Goal: Check status: Check status

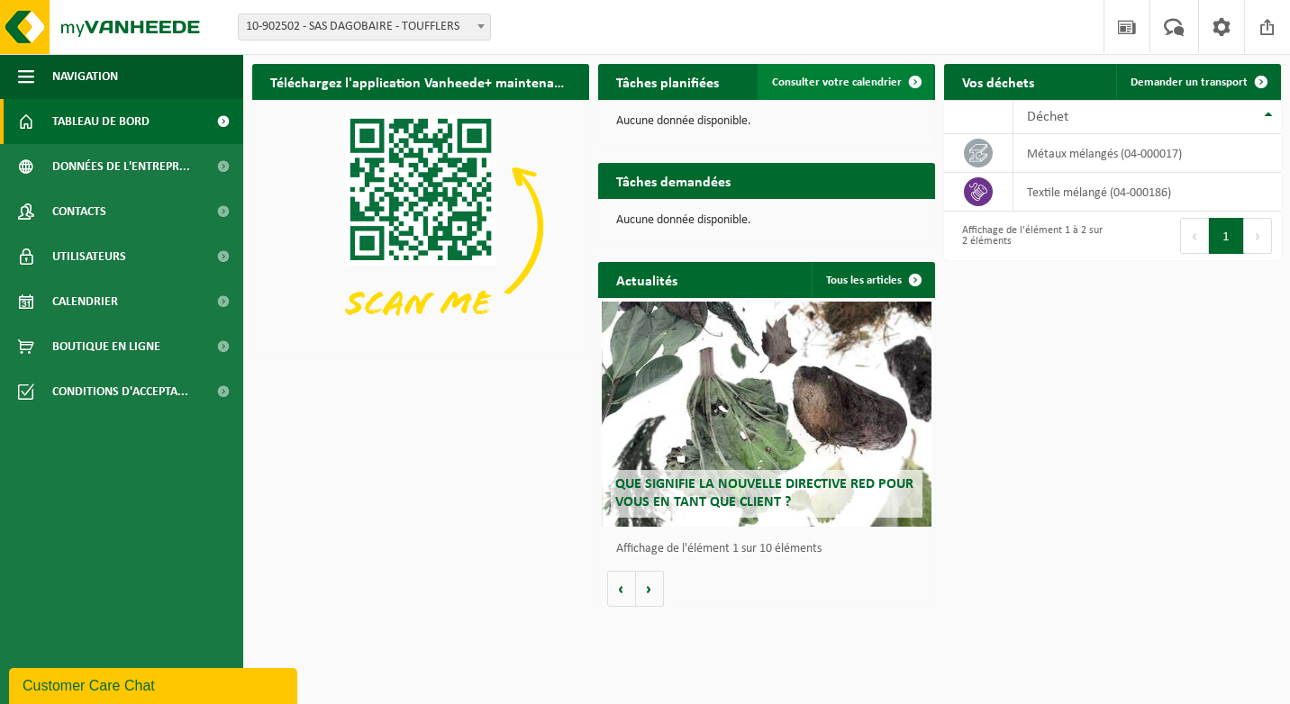
click at [862, 82] on span "Consulter votre calendrier" at bounding box center [837, 83] width 130 height 12
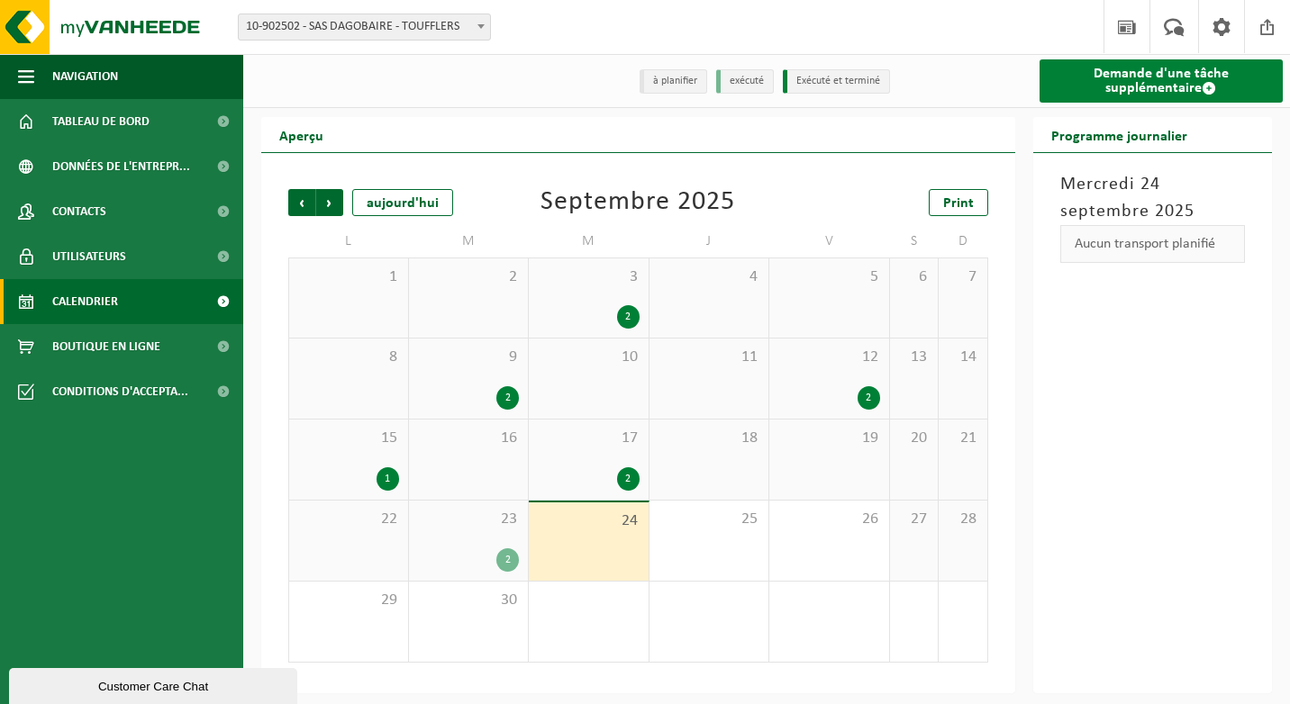
click at [1148, 80] on link "Demande d'une tâche supplémentaire" at bounding box center [1161, 80] width 244 height 43
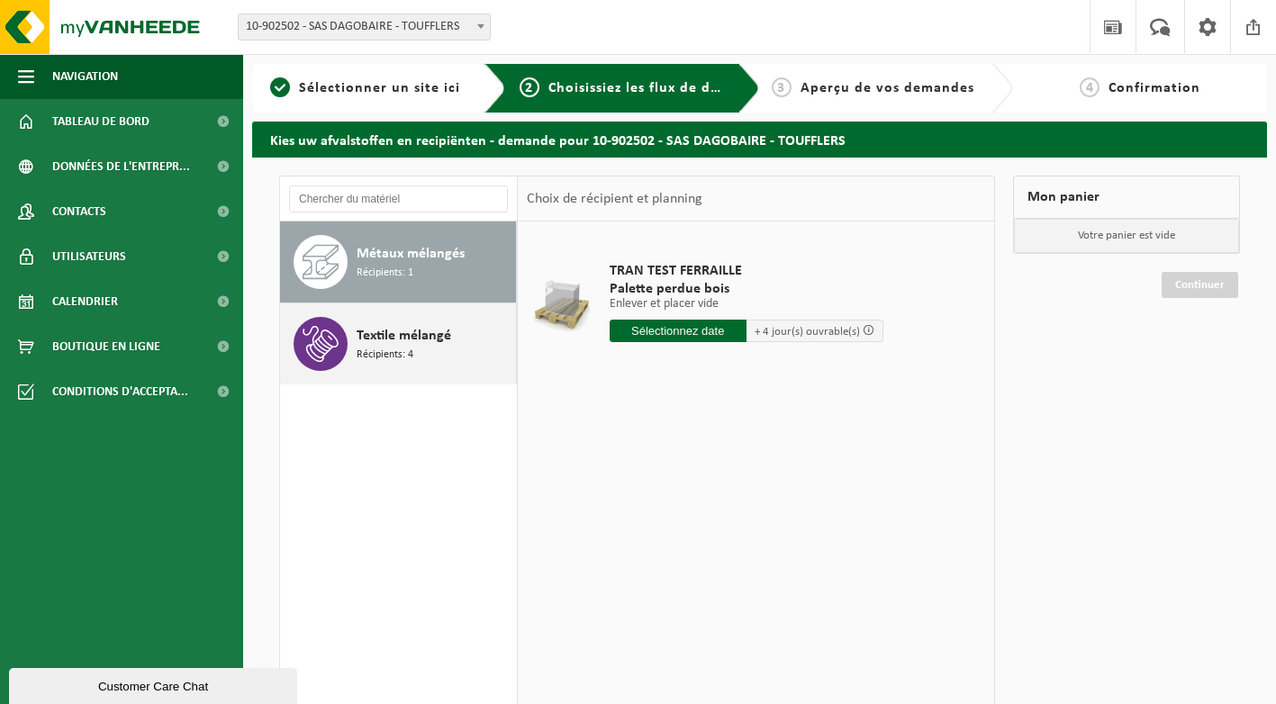
click at [434, 358] on div "Textile mélangé Récipients: 4" at bounding box center [434, 344] width 155 height 54
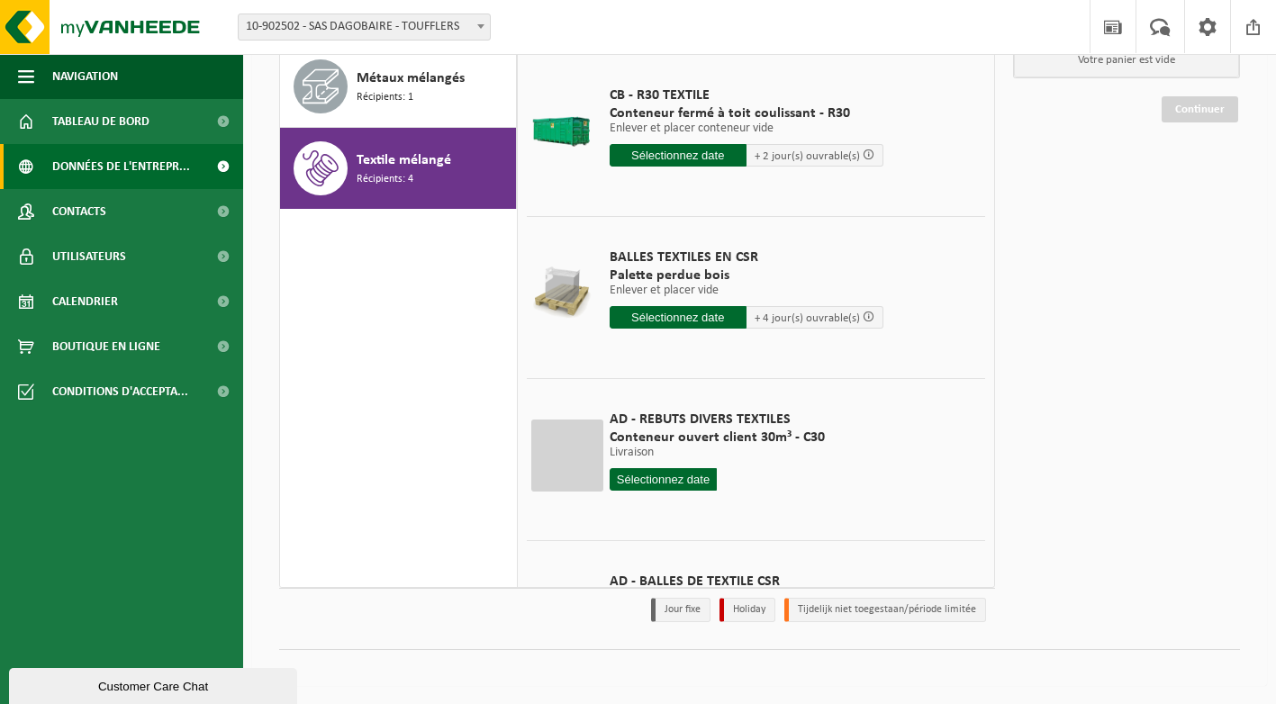
click at [220, 170] on span at bounding box center [223, 166] width 41 height 45
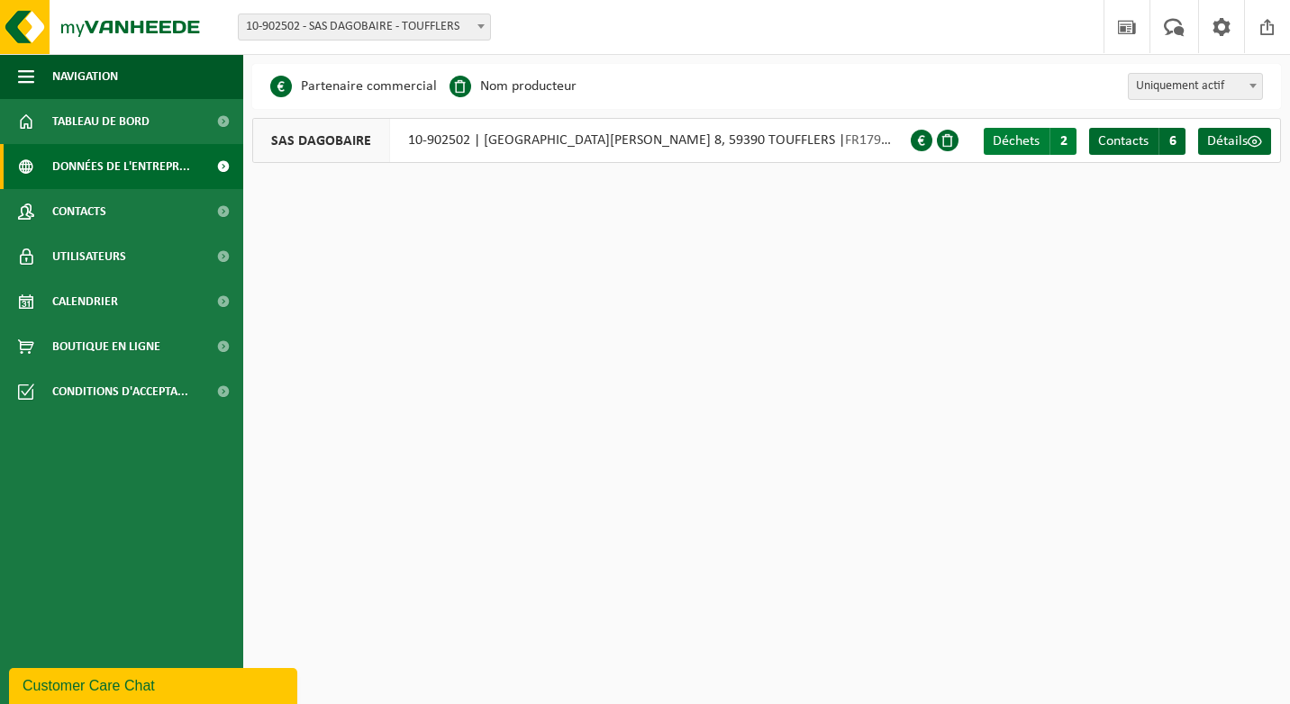
click at [1057, 145] on span "2" at bounding box center [1062, 141] width 27 height 27
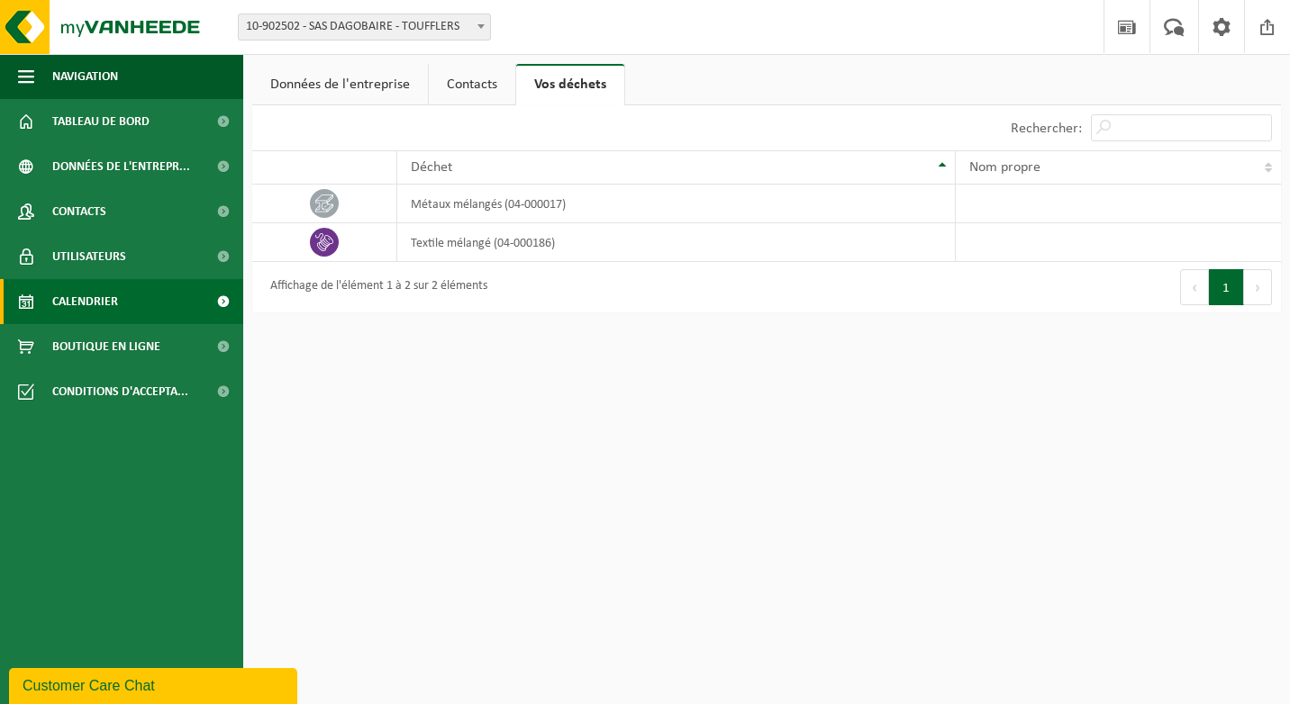
click at [128, 305] on link "Calendrier" at bounding box center [121, 301] width 243 height 45
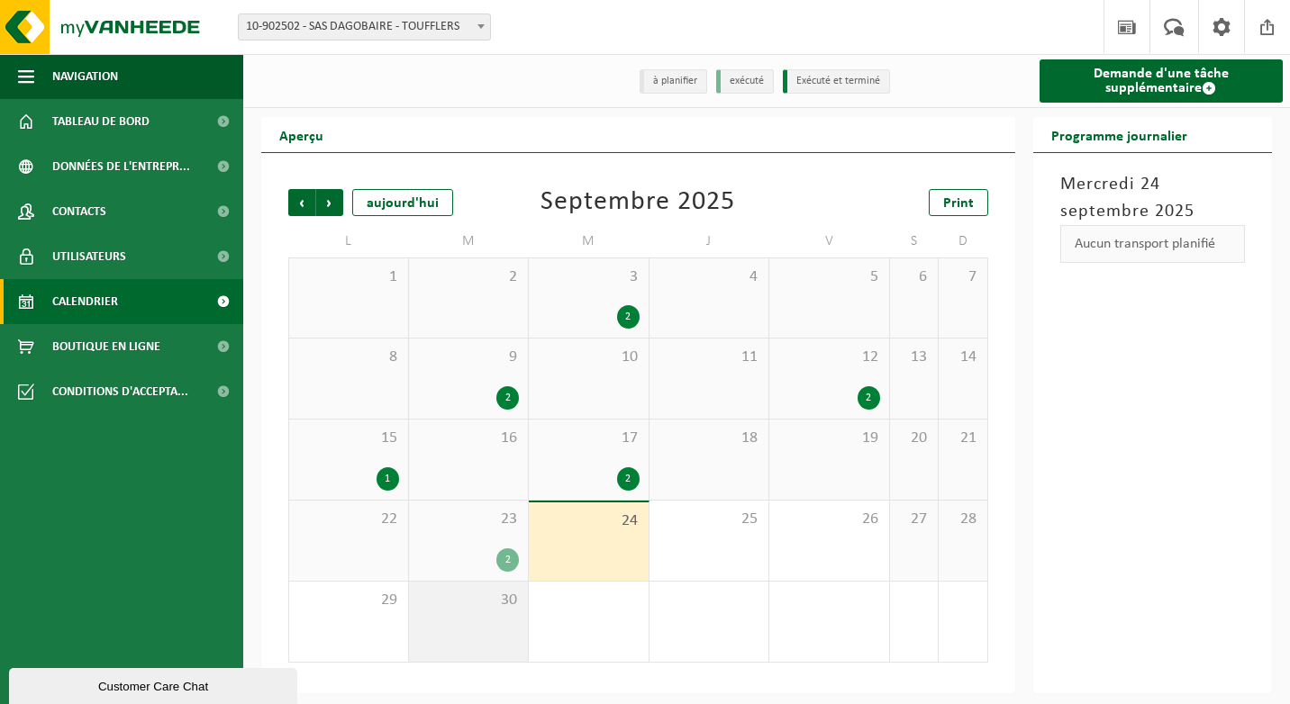
click at [467, 611] on span "30" at bounding box center [469, 601] width 102 height 20
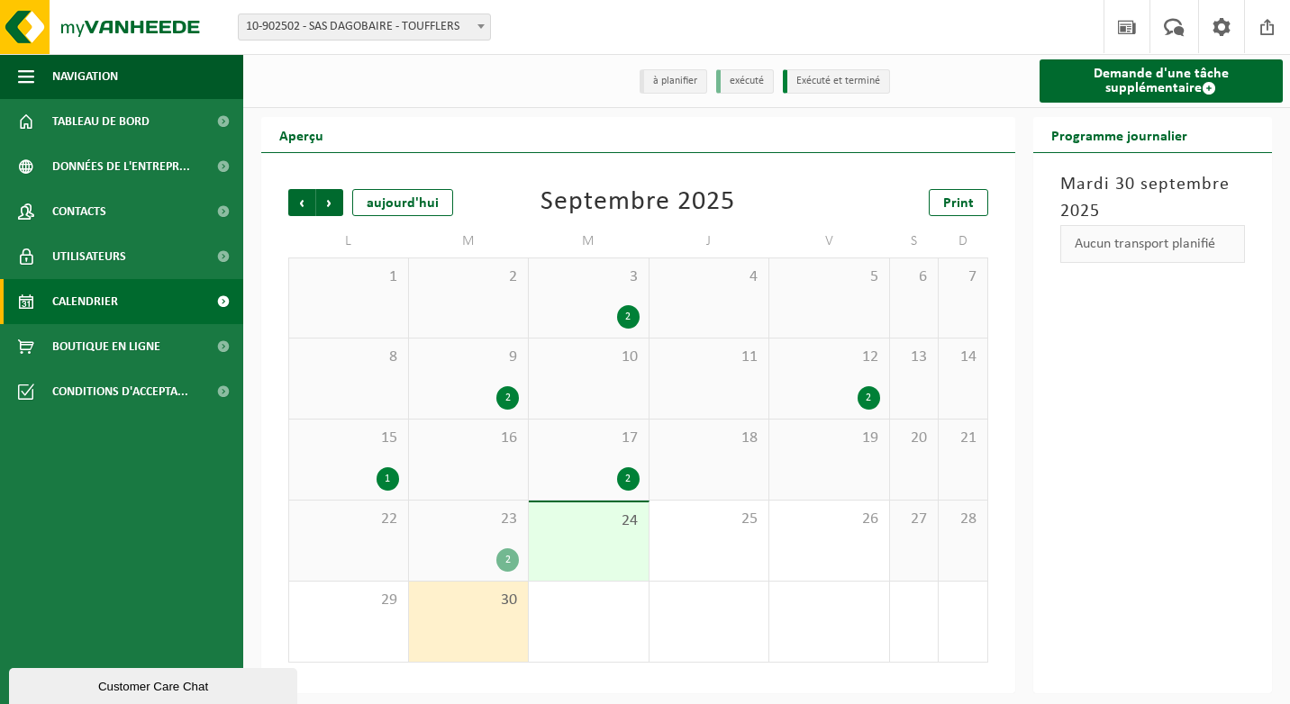
click at [480, 545] on div "23 2" at bounding box center [469, 541] width 120 height 80
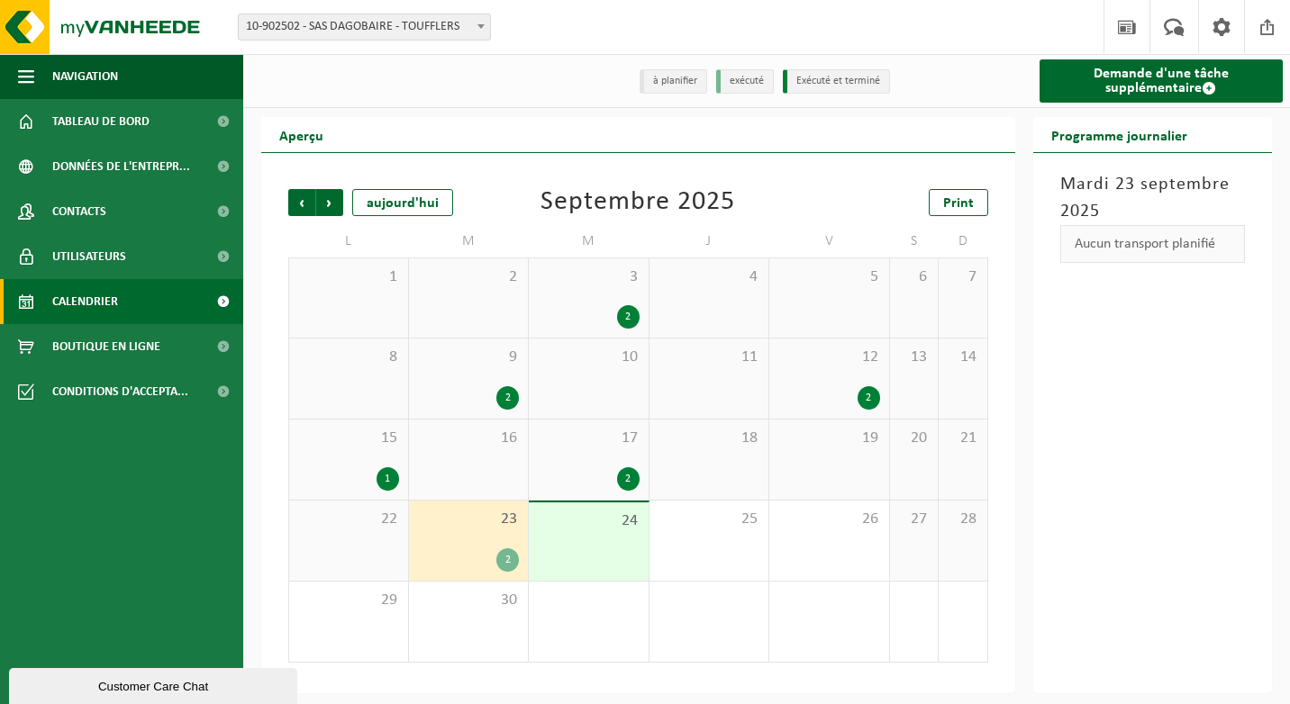
click at [486, 529] on span "23" at bounding box center [469, 520] width 102 height 20
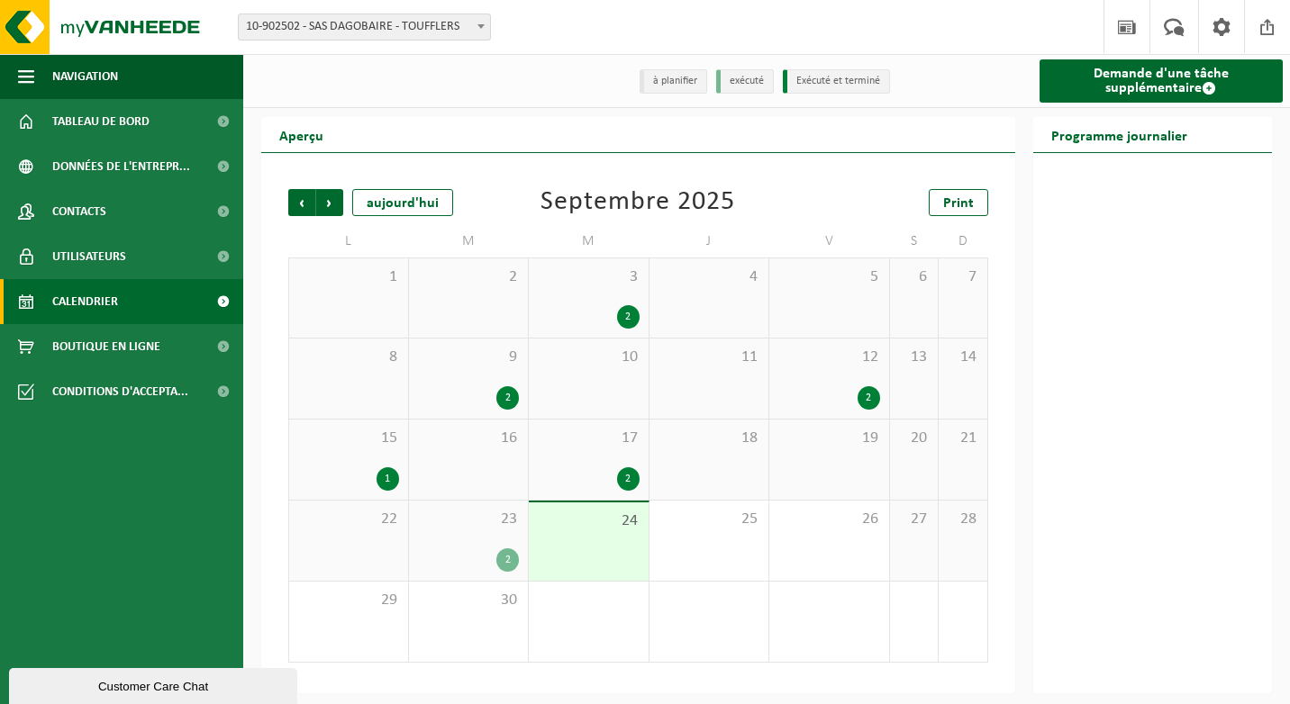
click at [487, 529] on span "23" at bounding box center [469, 520] width 102 height 20
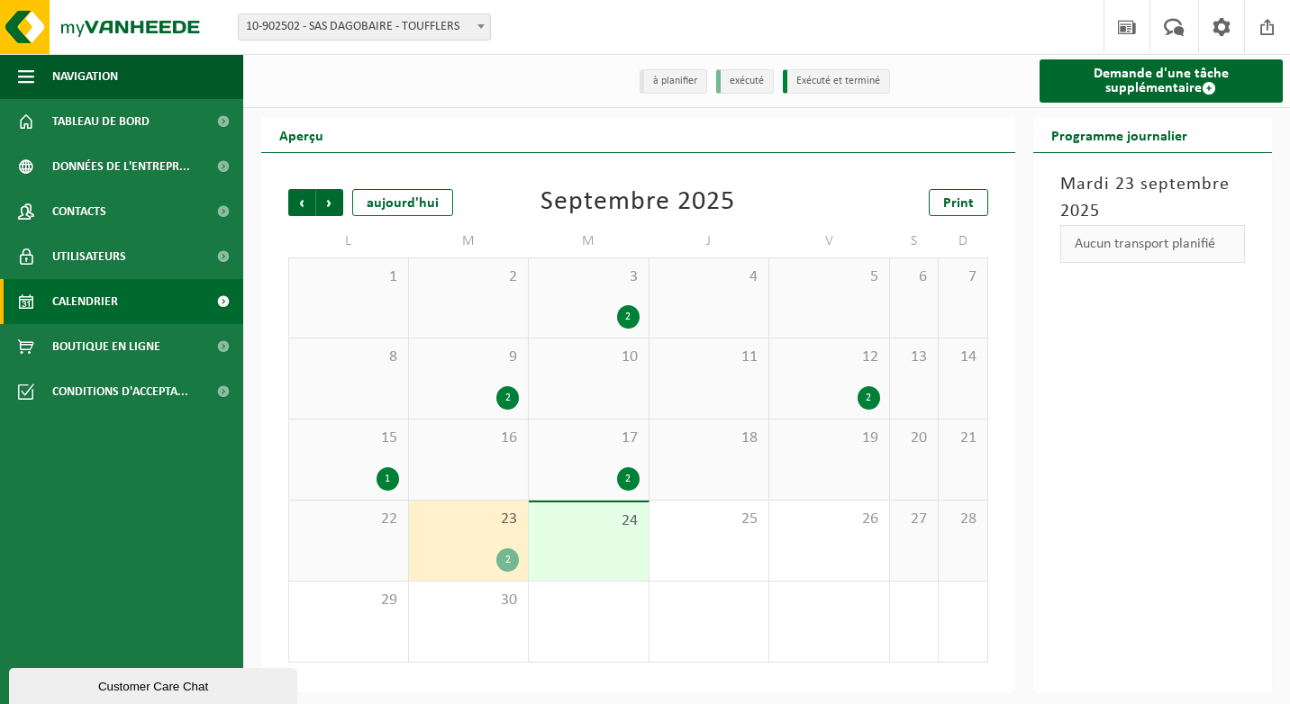
click at [504, 565] on div "2" at bounding box center [507, 559] width 23 height 23
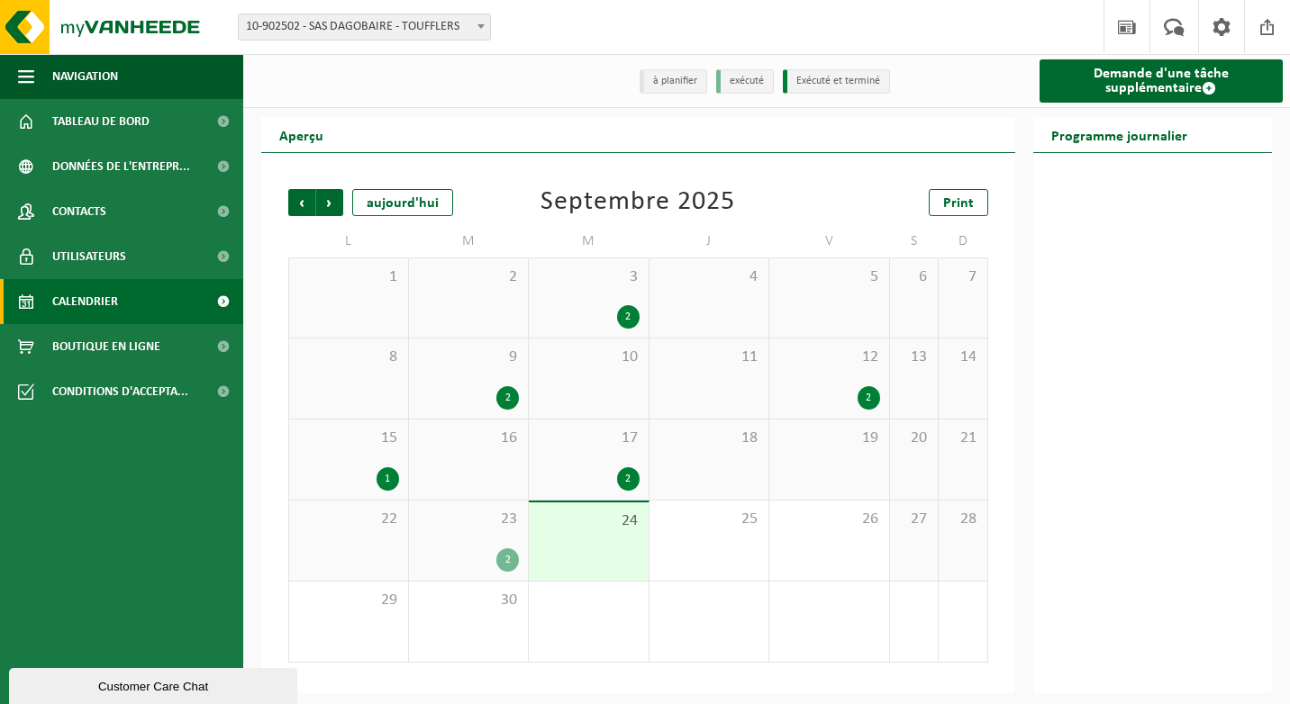
click at [589, 438] on span "17" at bounding box center [589, 439] width 102 height 20
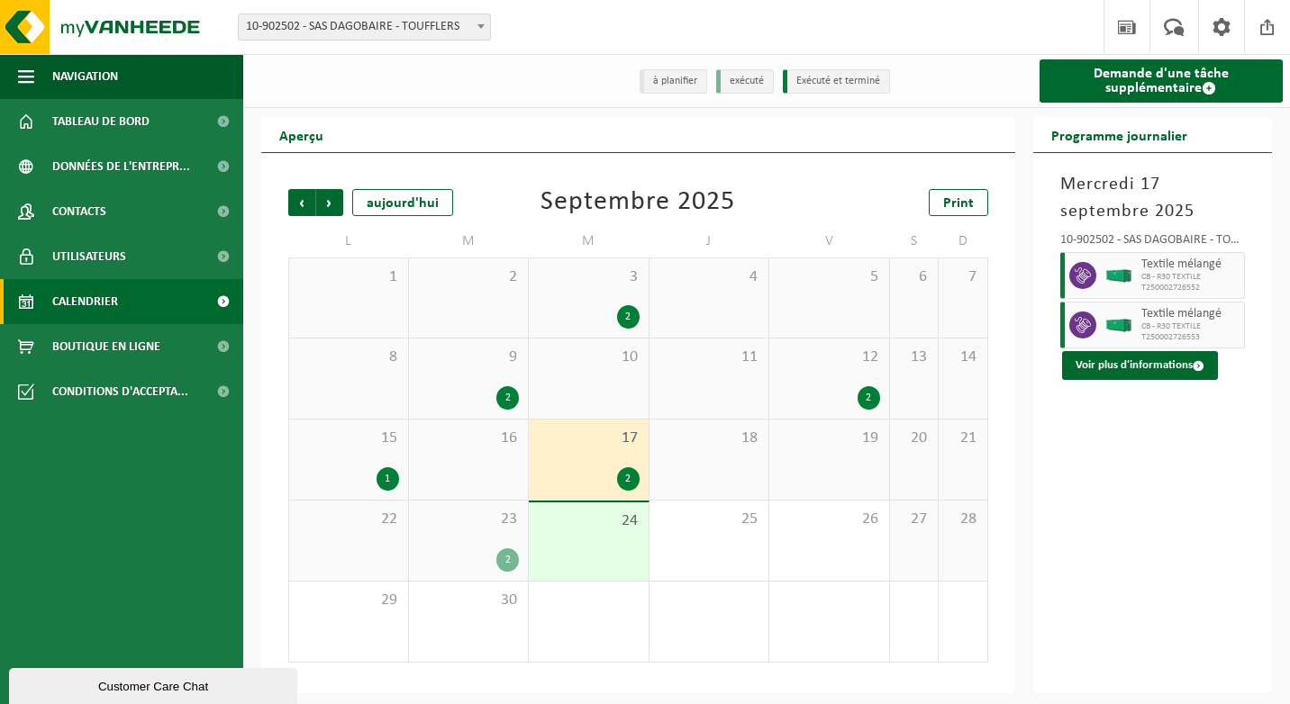
click at [434, 534] on div "23 2" at bounding box center [469, 541] width 120 height 80
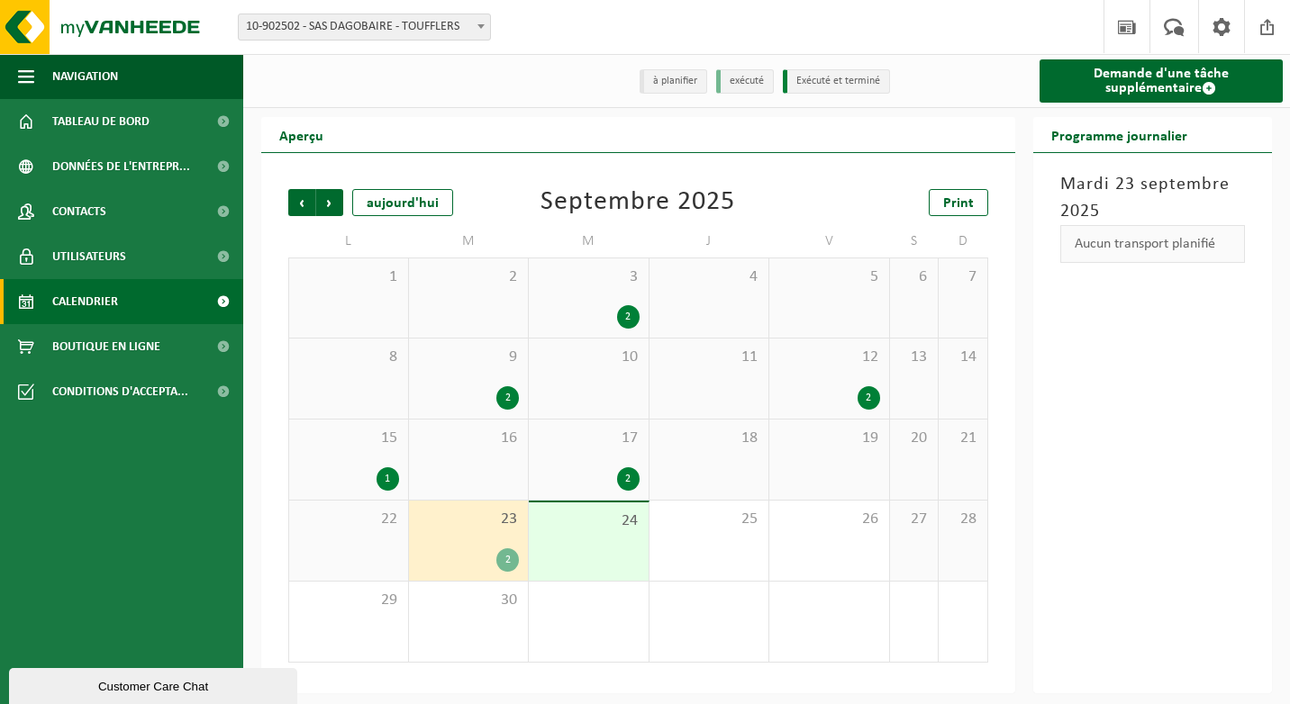
click at [574, 448] on span "17" at bounding box center [589, 439] width 102 height 20
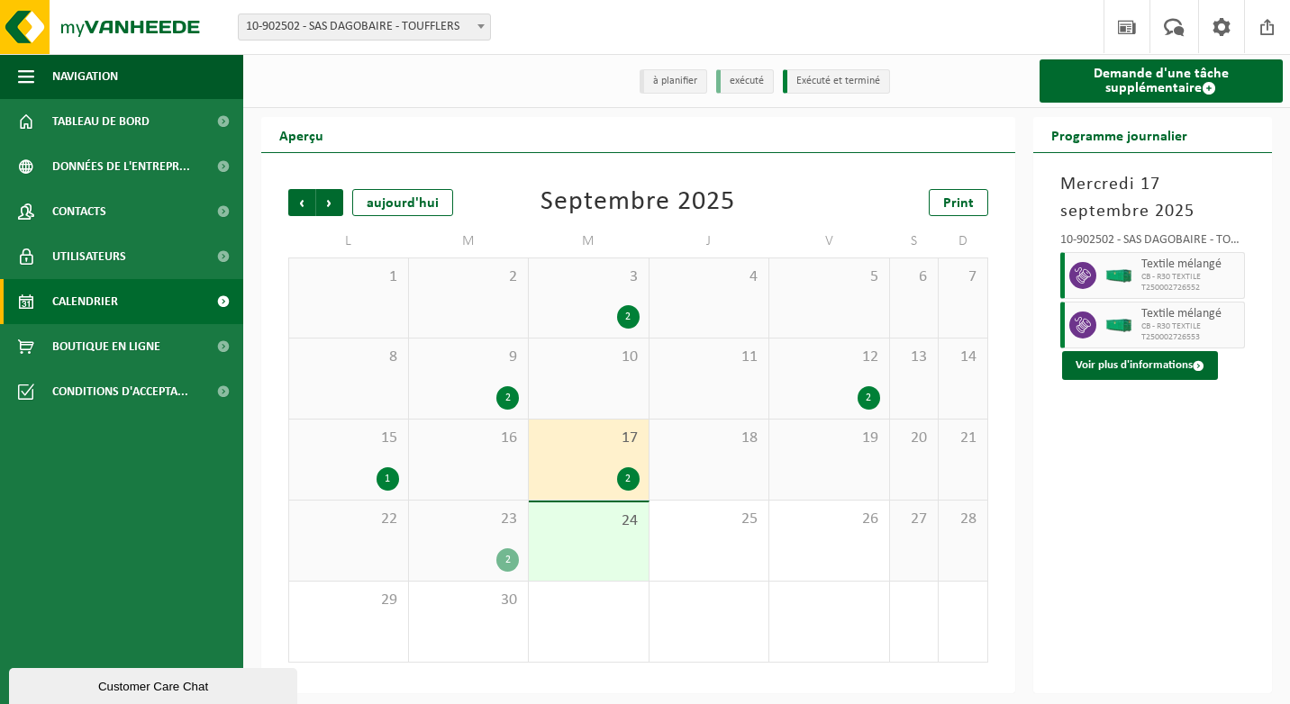
click at [387, 423] on div "15 1" at bounding box center [348, 460] width 119 height 80
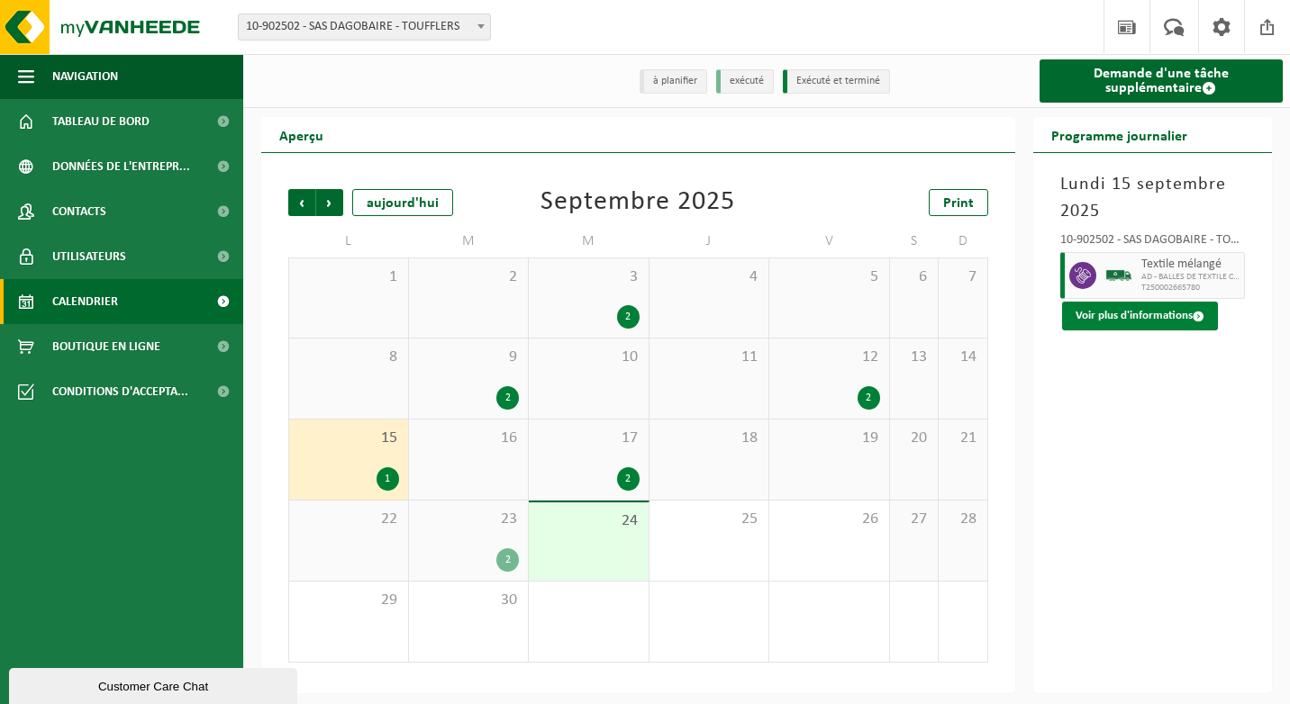
click at [1149, 310] on button "Voir plus d'informations" at bounding box center [1140, 316] width 156 height 29
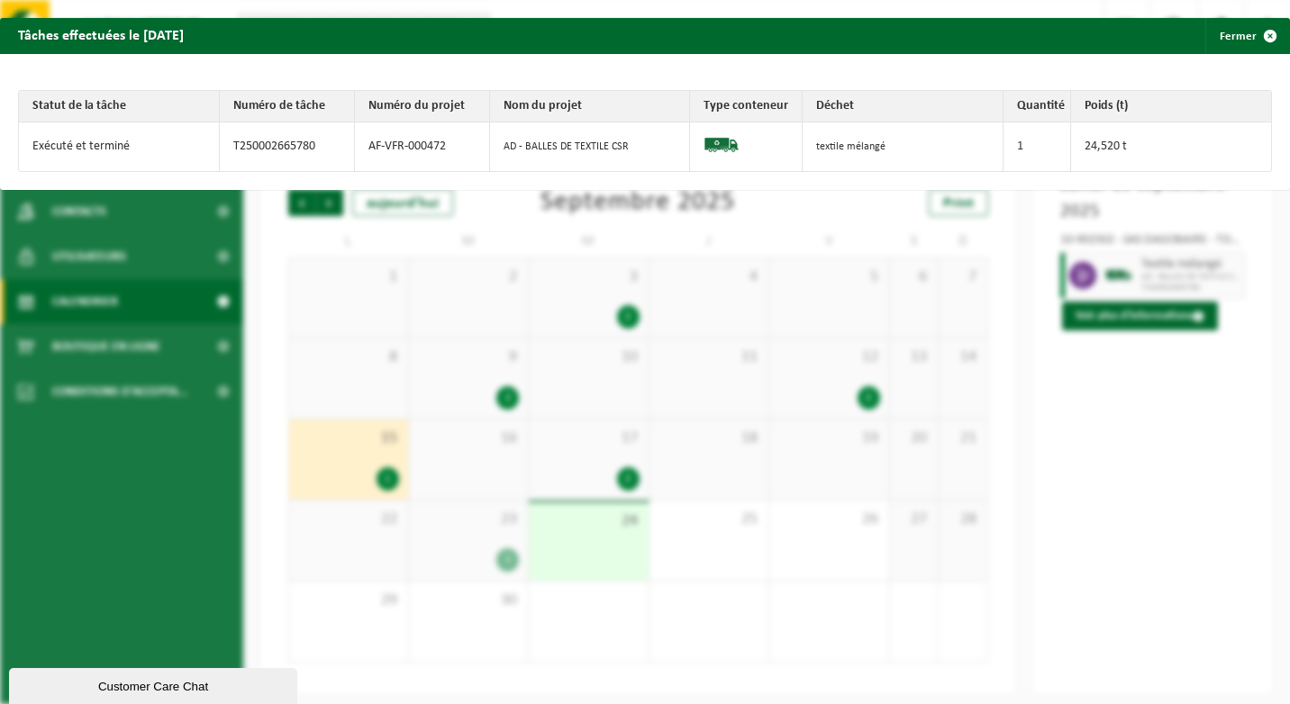
click at [1037, 439] on div "Tâches effectuées le [DATE] Fermer Statut de la tâche Numéro de tâche Numéro du…" at bounding box center [645, 352] width 1290 height 704
